Goal: Transaction & Acquisition: Purchase product/service

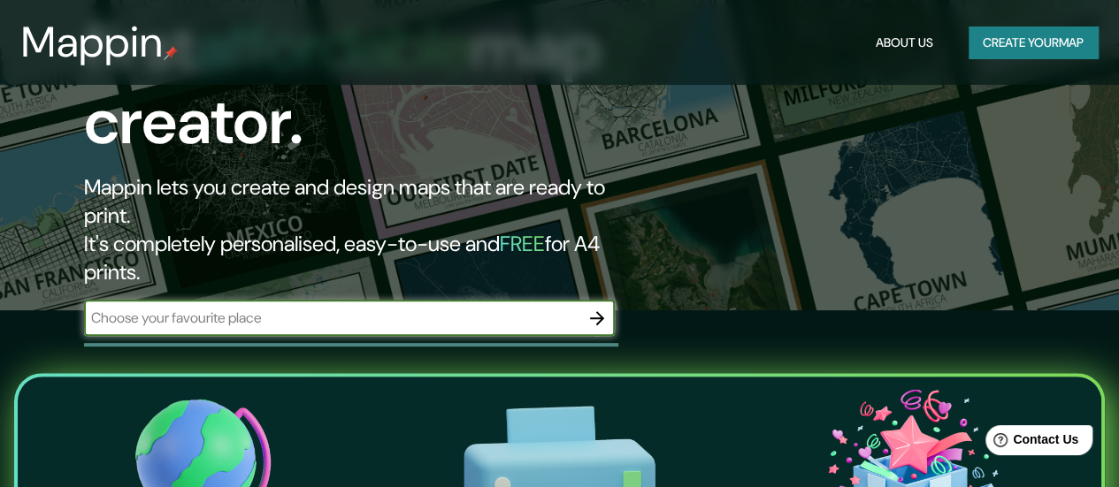
click at [279, 308] on input "text" at bounding box center [331, 318] width 495 height 20
type input "[GEOGRAPHIC_DATA]"
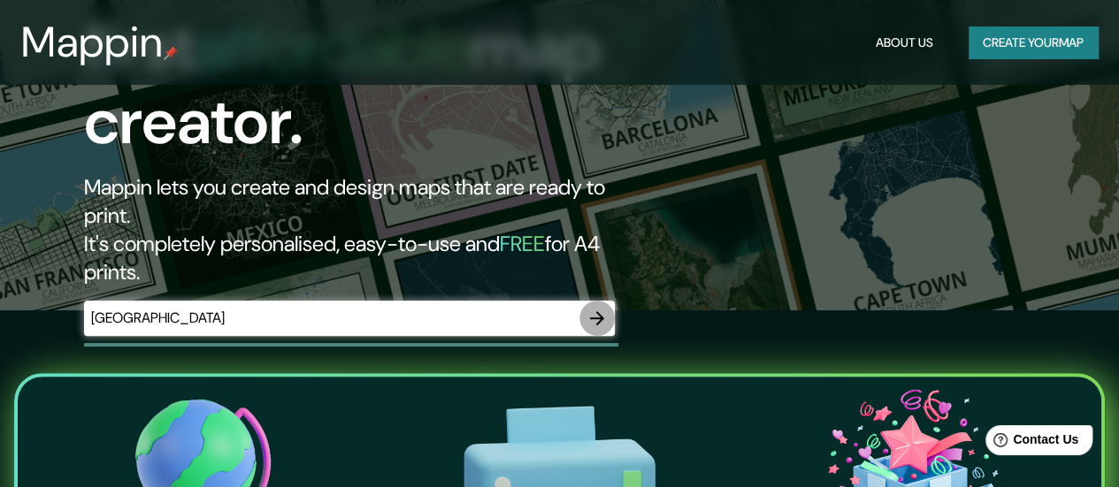
click at [602, 311] on icon "button" at bounding box center [597, 318] width 14 height 14
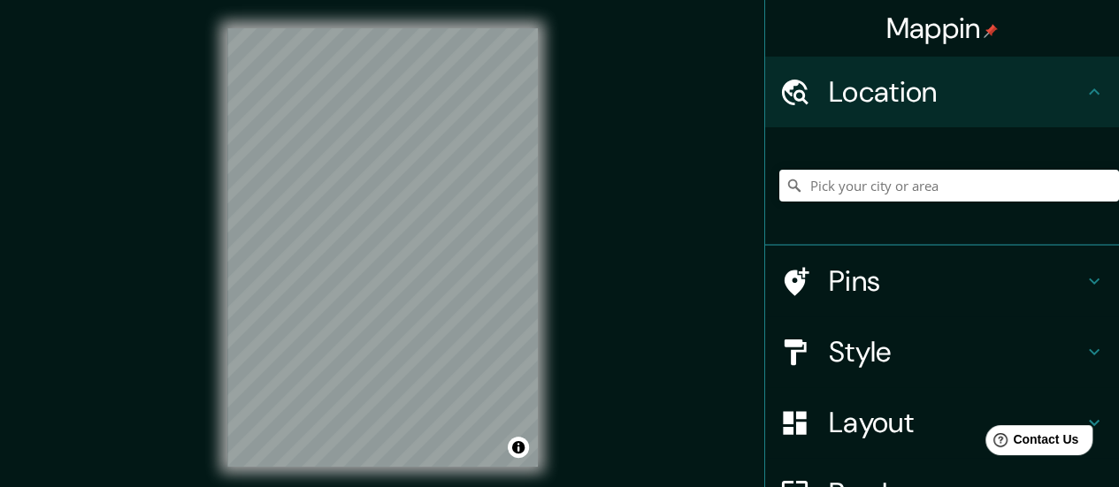
click at [890, 344] on h4 "Style" at bounding box center [956, 351] width 255 height 35
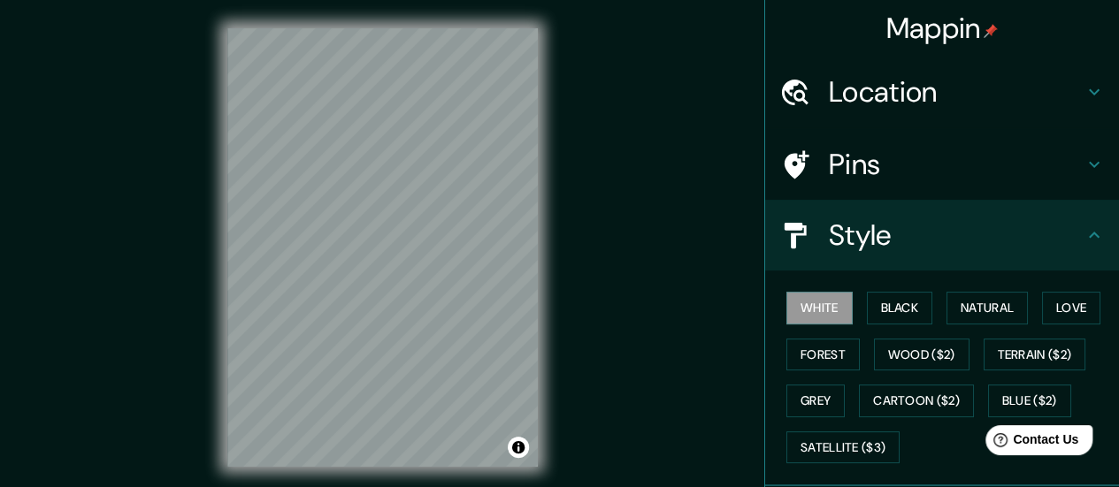
scroll to position [88, 0]
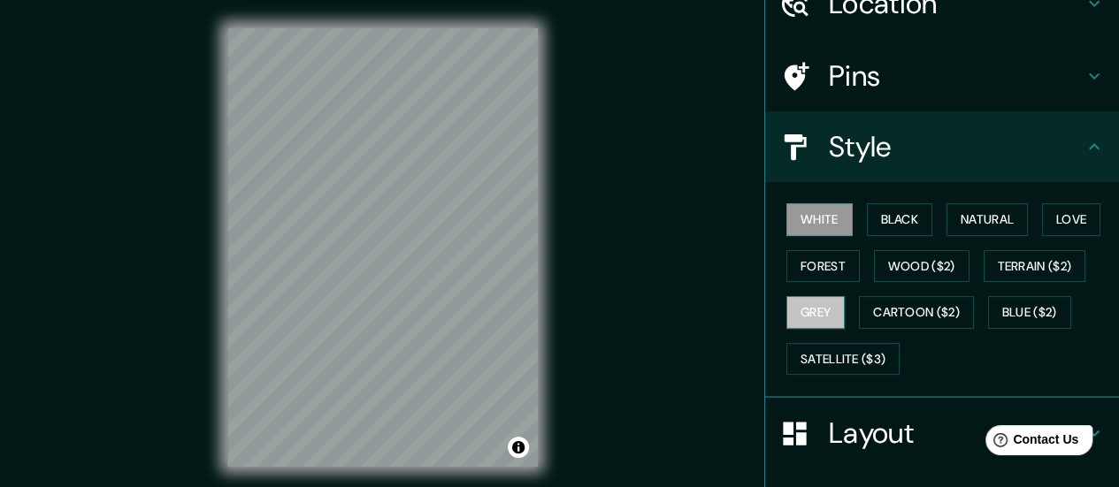
click at [798, 305] on button "Grey" at bounding box center [815, 312] width 58 height 33
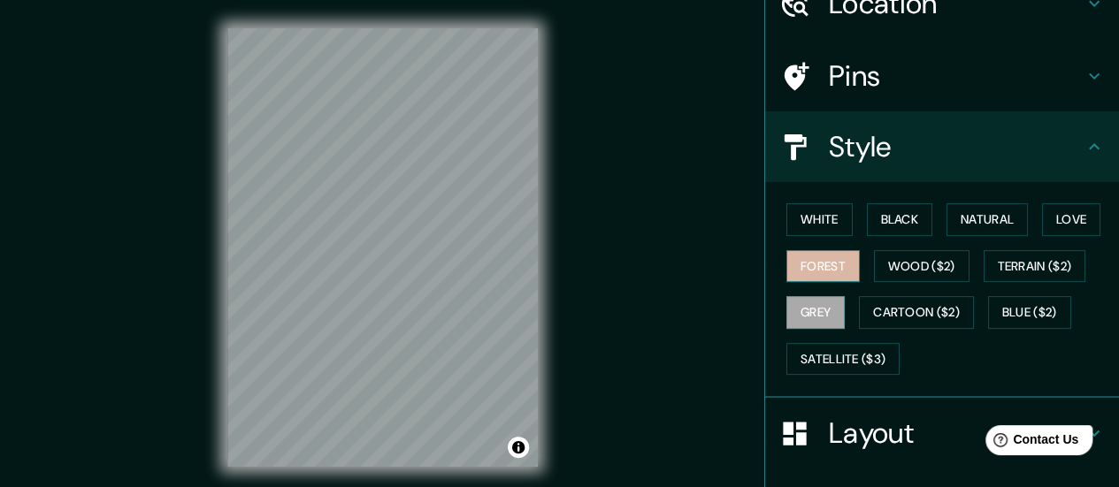
click at [822, 258] on button "Forest" at bounding box center [822, 266] width 73 height 33
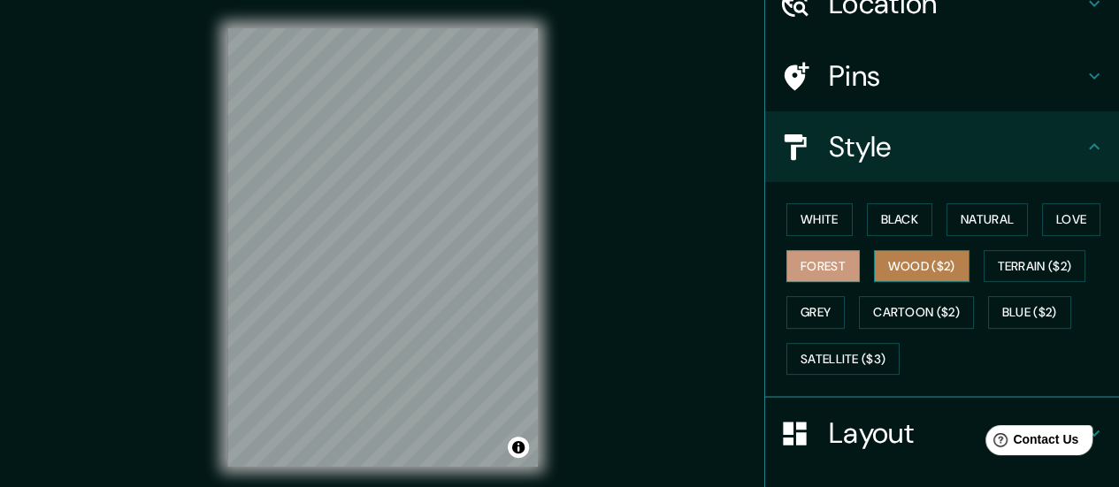
click at [890, 259] on button "Wood ($2)" at bounding box center [922, 266] width 96 height 33
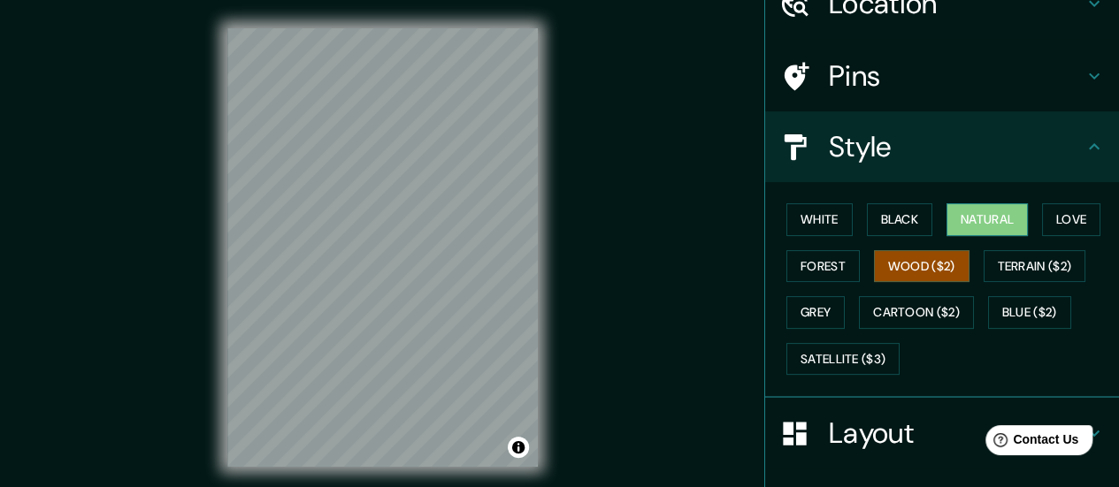
click at [958, 223] on button "Natural" at bounding box center [986, 219] width 81 height 33
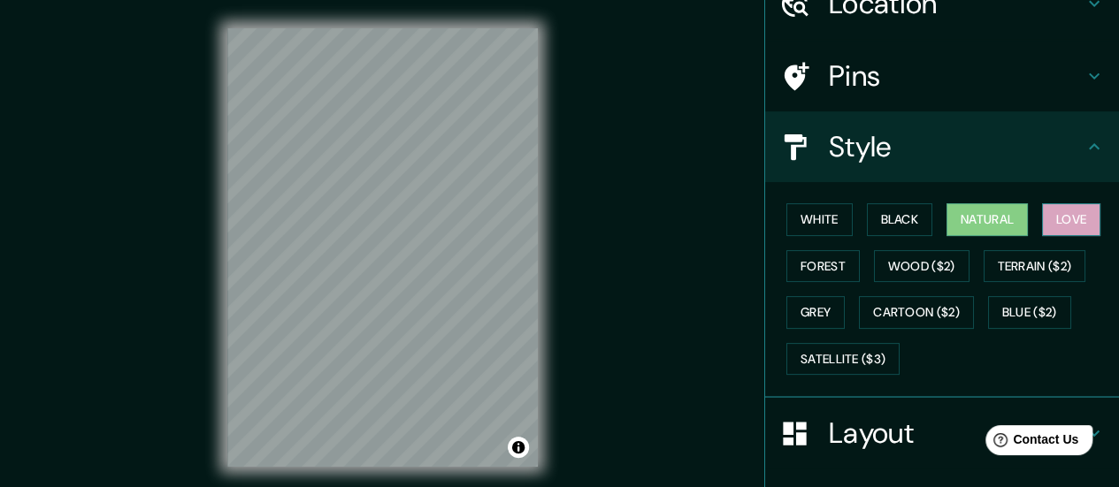
click at [1071, 210] on button "Love" at bounding box center [1071, 219] width 58 height 33
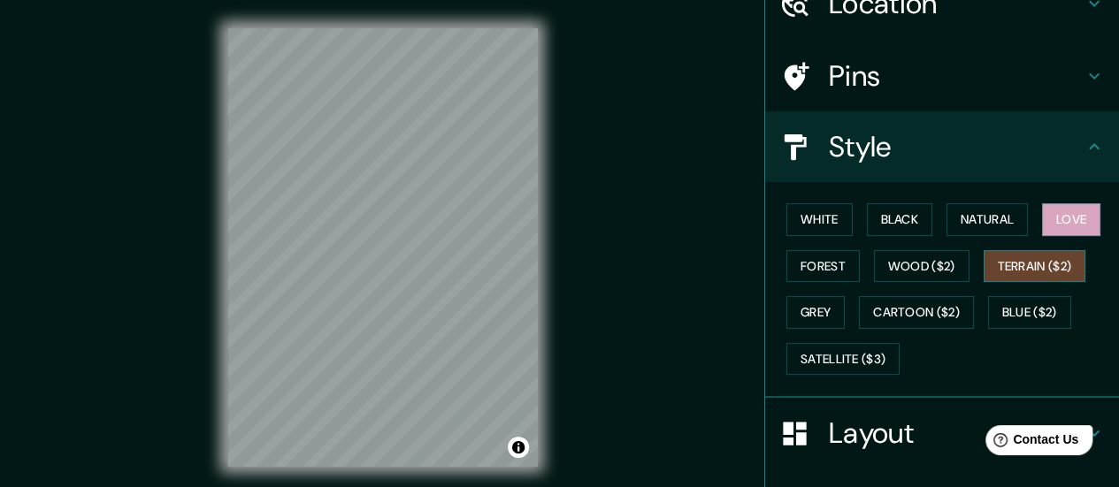
click at [1054, 263] on button "Terrain ($2)" at bounding box center [1034, 266] width 103 height 33
click at [1030, 301] on button "Blue ($2)" at bounding box center [1029, 312] width 83 height 33
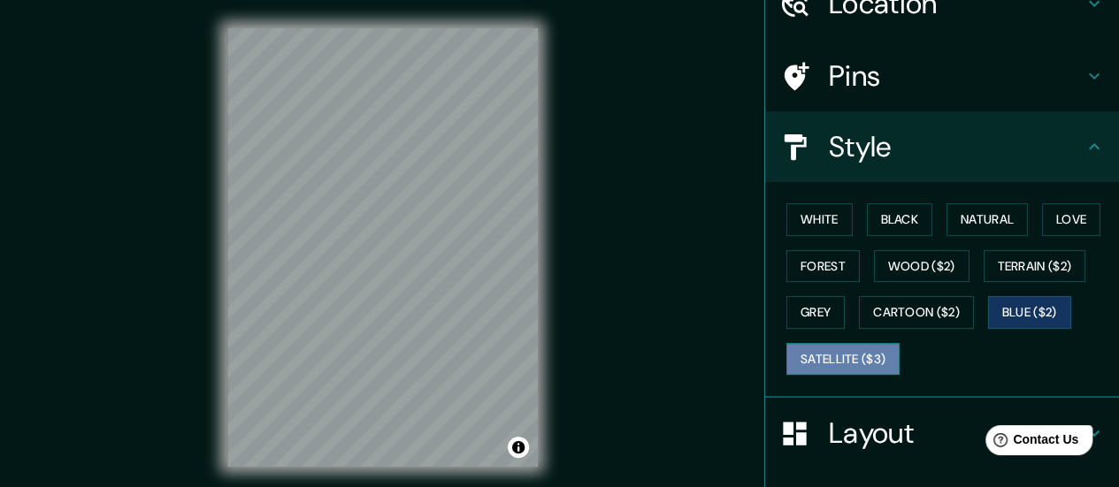
click at [820, 355] on button "Satellite ($3)" at bounding box center [842, 359] width 113 height 33
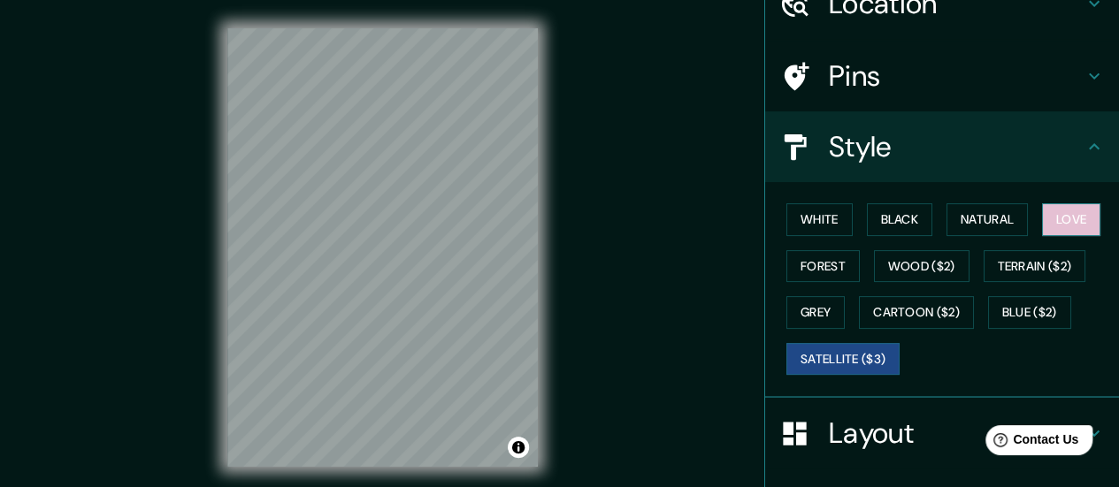
click at [1067, 219] on button "Love" at bounding box center [1071, 219] width 58 height 33
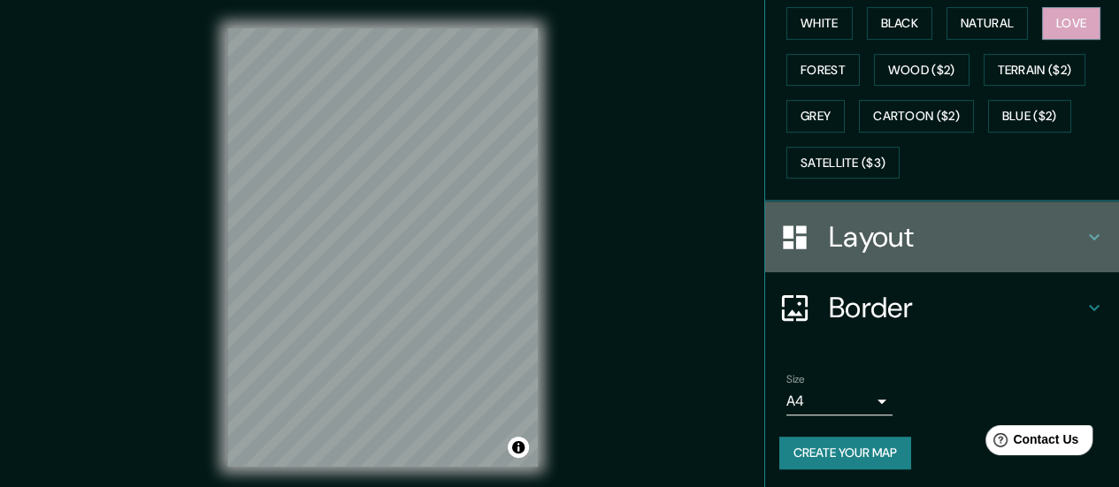
click at [1054, 238] on h4 "Layout" at bounding box center [956, 236] width 255 height 35
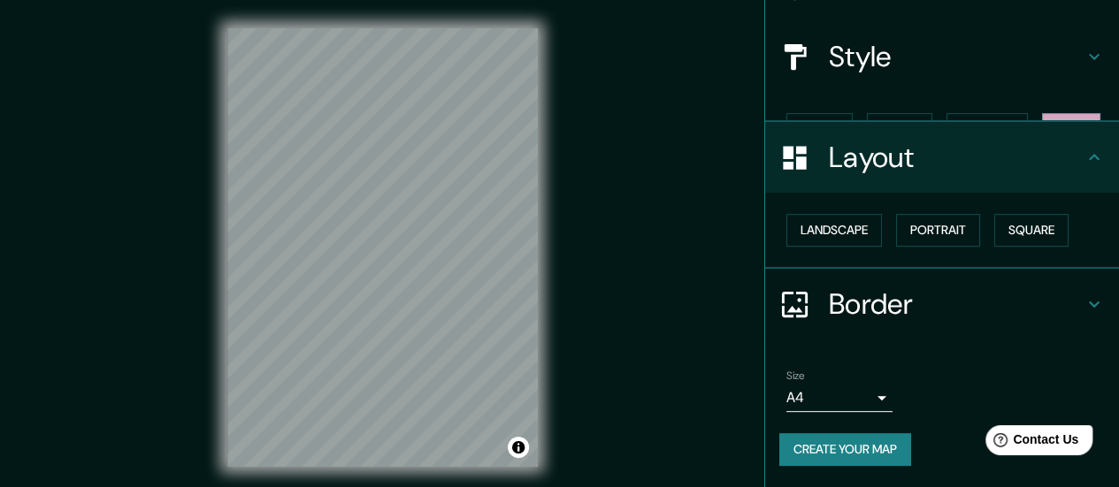
scroll to position [147, 0]
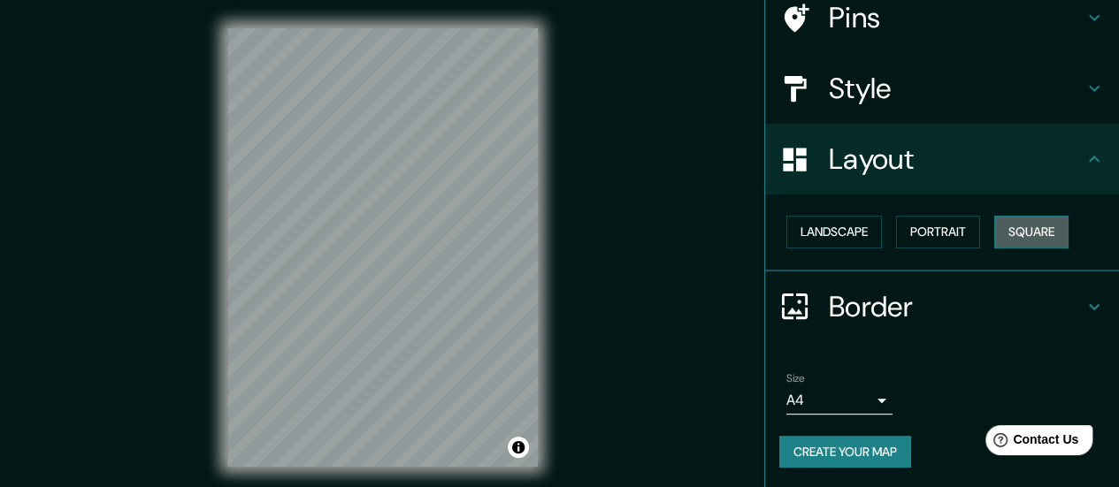
click at [1029, 234] on button "Square" at bounding box center [1031, 232] width 74 height 33
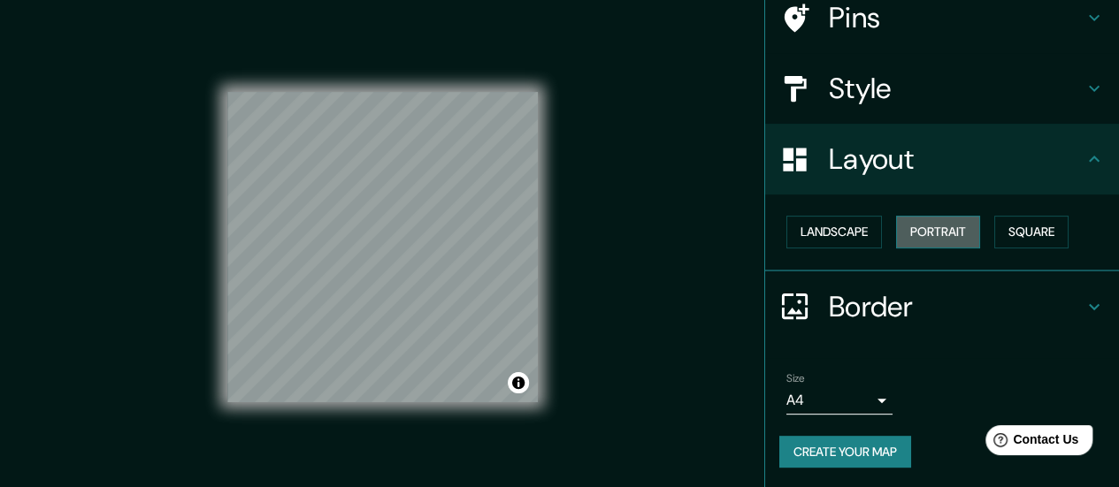
click at [915, 227] on button "Portrait" at bounding box center [938, 232] width 84 height 33
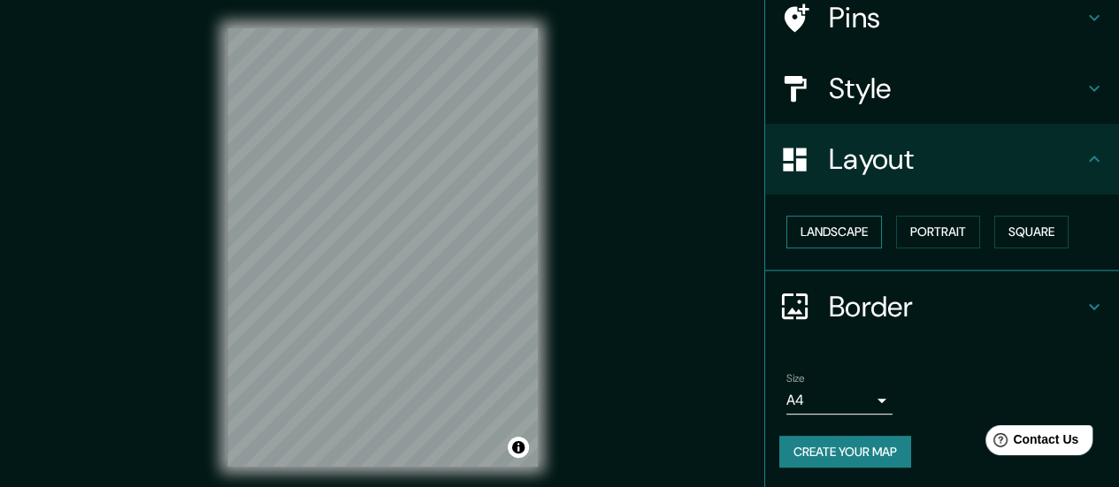
click at [819, 227] on button "Landscape" at bounding box center [834, 232] width 96 height 33
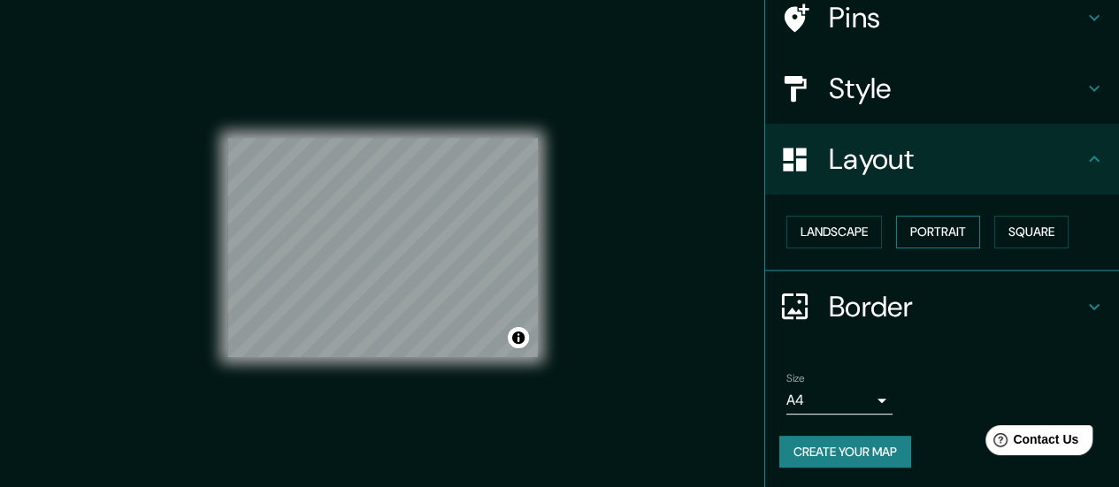
click at [904, 219] on button "Portrait" at bounding box center [938, 232] width 84 height 33
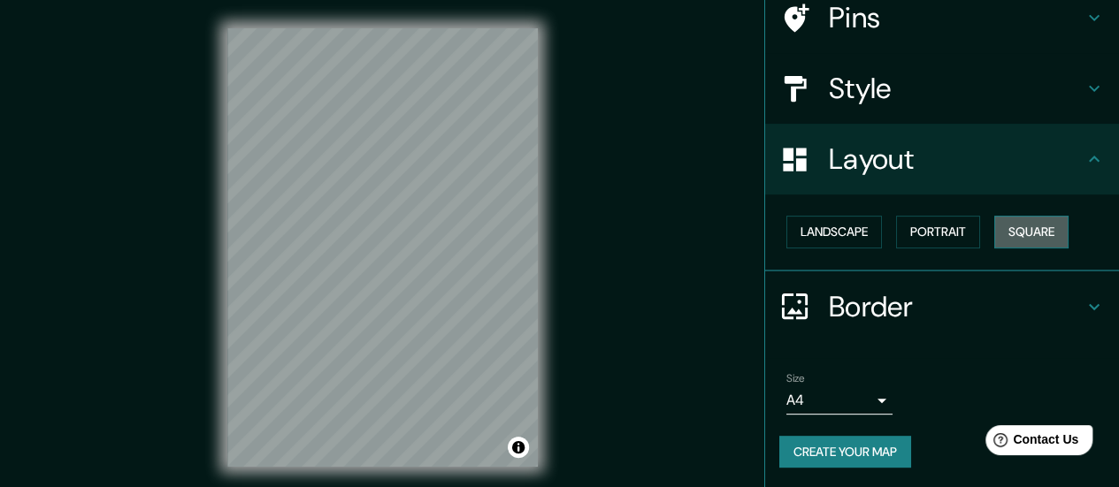
click at [1012, 240] on button "Square" at bounding box center [1031, 232] width 74 height 33
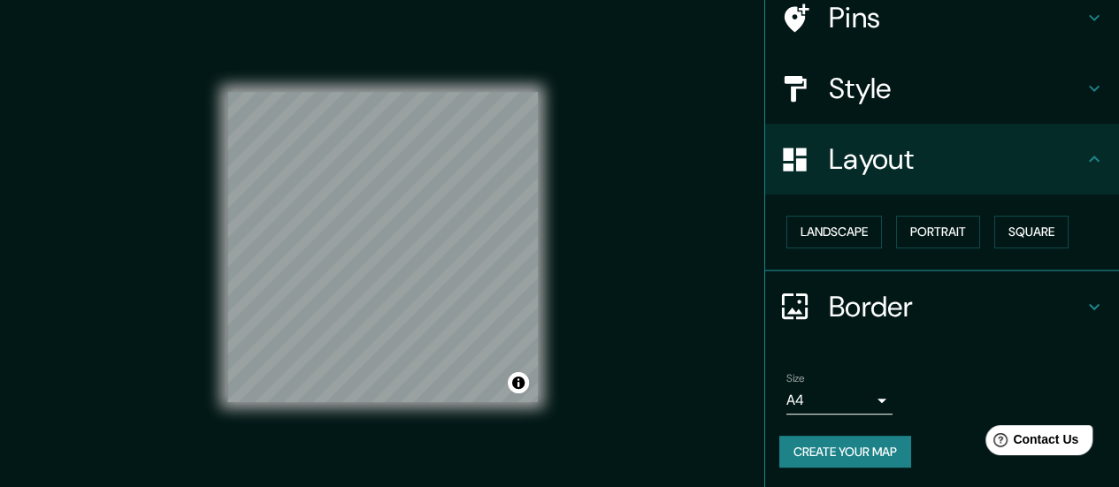
click at [600, 289] on div "Mappin Location Pins Style Layout Landscape Portrait Square Border Choose a bor…" at bounding box center [559, 261] width 1119 height 523
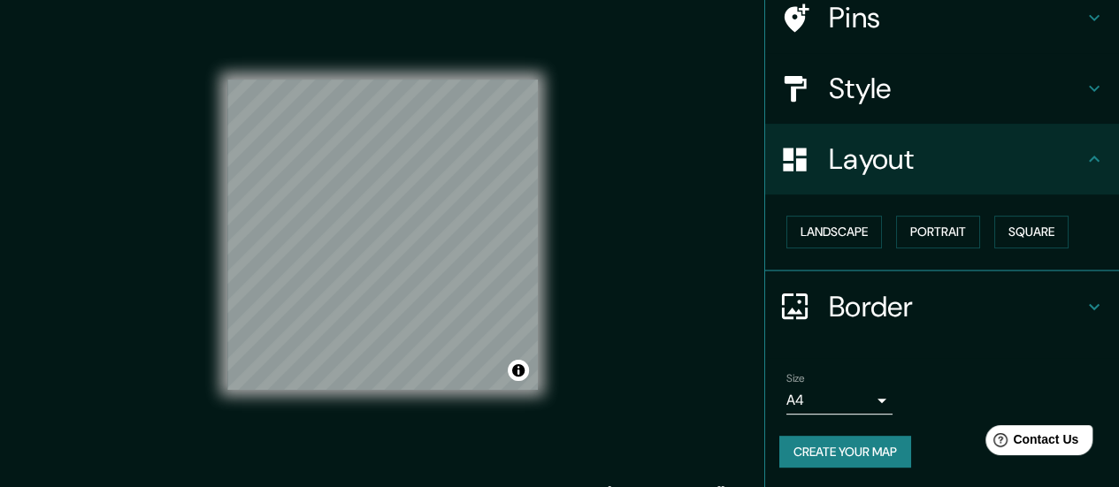
scroll to position [0, 0]
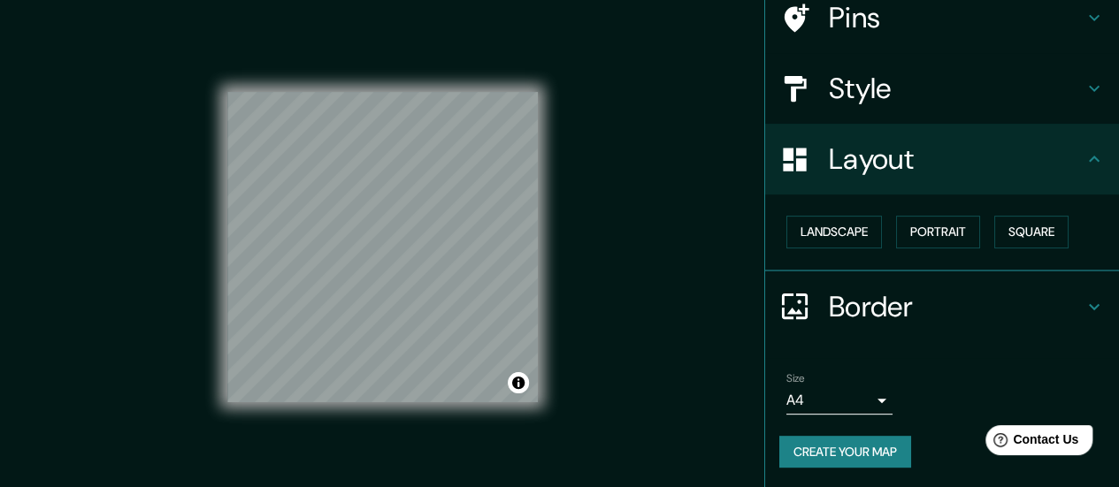
click at [661, 291] on div "Mappin Location Pins Style Layout Landscape Portrait Square Border Choose a bor…" at bounding box center [559, 261] width 1119 height 523
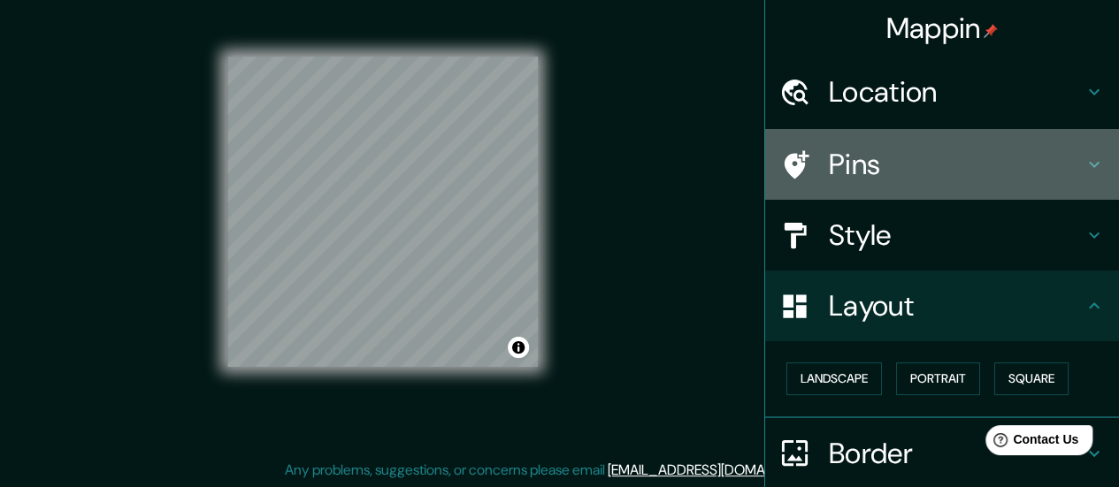
click at [932, 187] on div "Pins" at bounding box center [942, 164] width 354 height 71
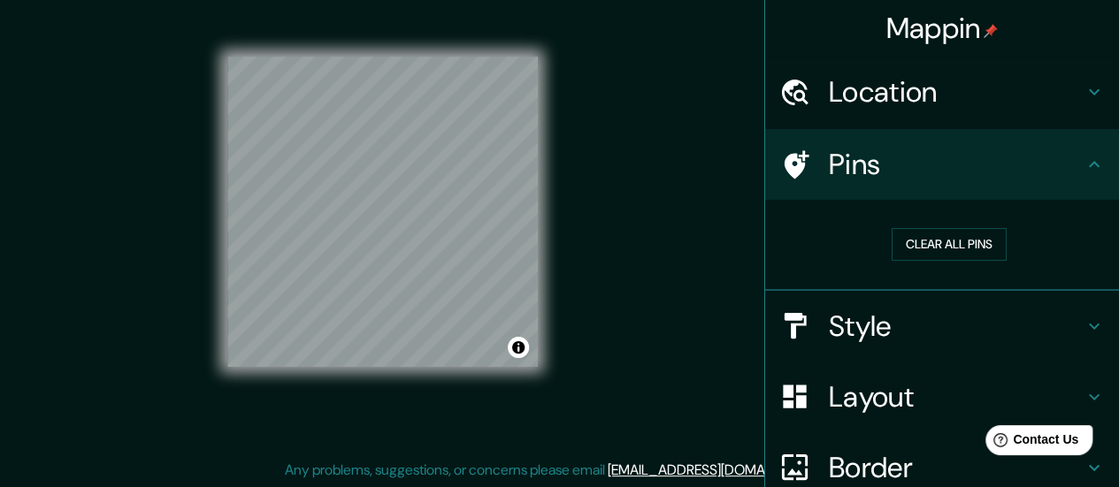
click at [1058, 156] on h4 "Pins" at bounding box center [956, 164] width 255 height 35
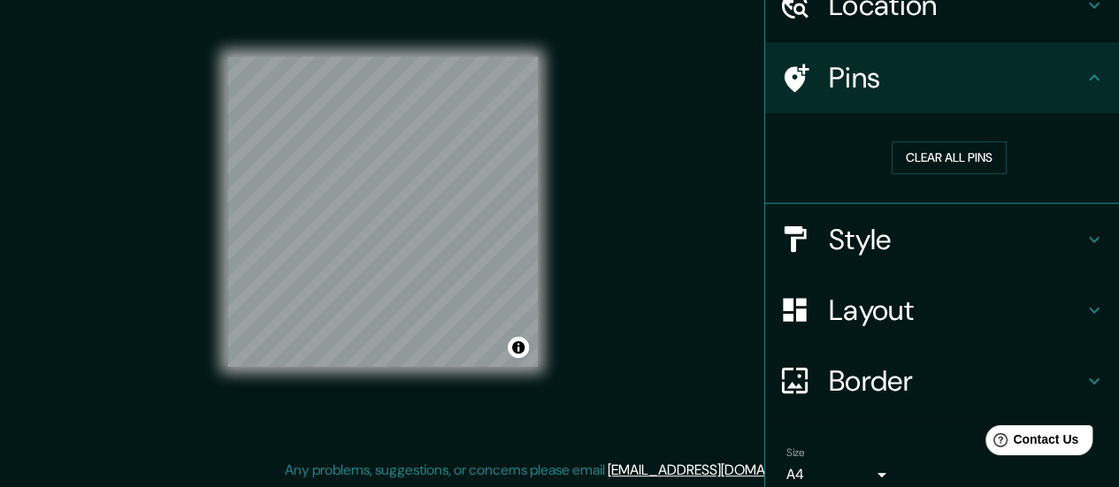
scroll to position [161, 0]
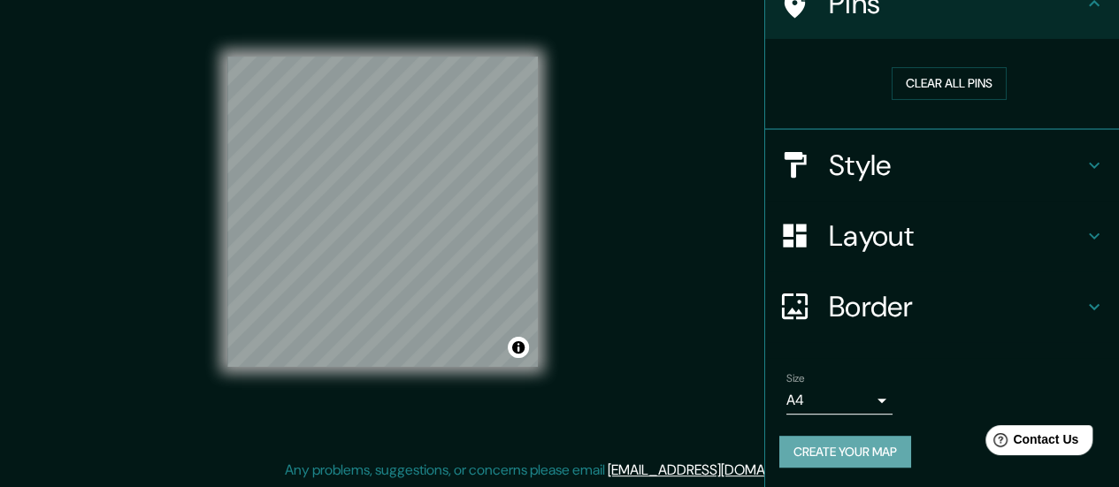
click at [845, 454] on button "Create your map" at bounding box center [845, 452] width 132 height 33
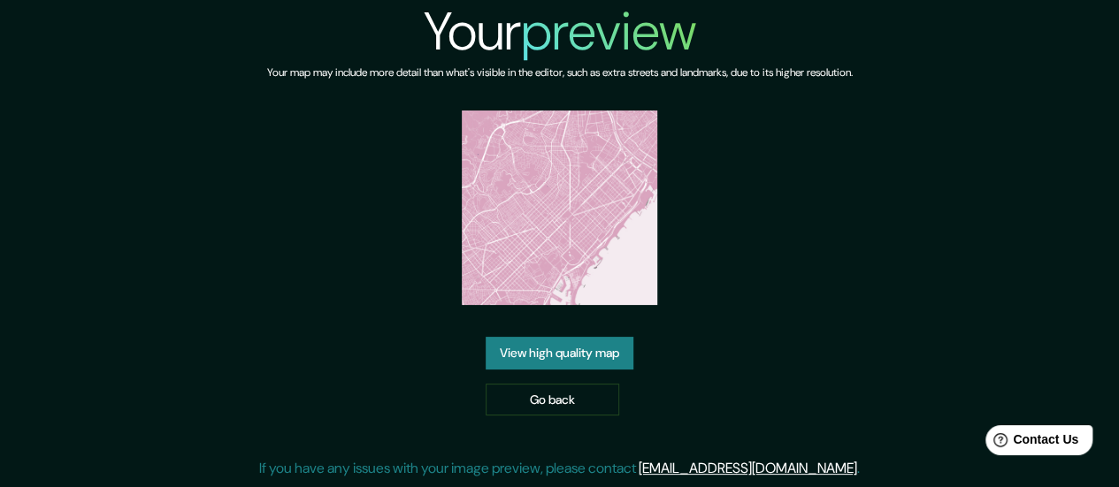
drag, startPoint x: 570, startPoint y: 273, endPoint x: 850, endPoint y: 187, distance: 292.6
click at [895, 168] on div "Your preview Your map may include more detail than what's visible in the editor…" at bounding box center [559, 246] width 1119 height 493
click at [619, 349] on link "View high quality map" at bounding box center [559, 353] width 148 height 33
